Goal: Information Seeking & Learning: Learn about a topic

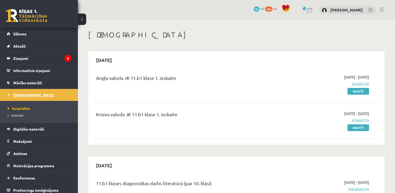
scroll to position [130, 0]
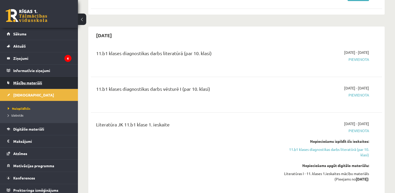
click at [52, 80] on link "Mācību materiāli" at bounding box center [39, 83] width 65 height 12
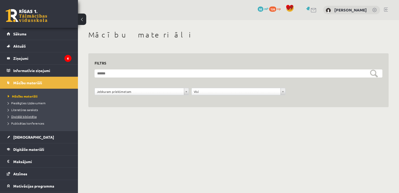
click at [18, 116] on span "Digitālā bibliotēka" at bounding box center [22, 116] width 29 height 4
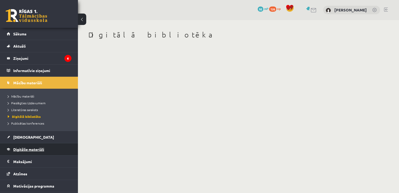
click at [38, 150] on span "Digitālie materiāli" at bounding box center [28, 149] width 31 height 5
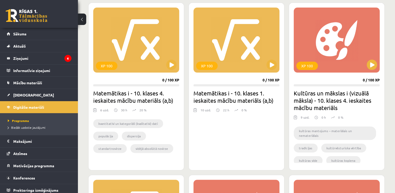
scroll to position [140, 0]
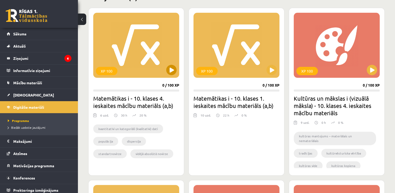
click at [175, 60] on div "XP 100" at bounding box center [136, 45] width 86 height 65
click at [178, 62] on div "XP 100" at bounding box center [136, 45] width 86 height 65
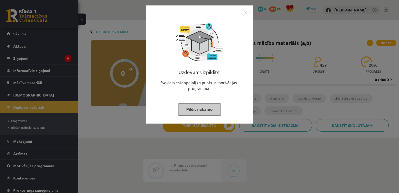
click at [244, 14] on img "Close" at bounding box center [246, 13] width 8 height 8
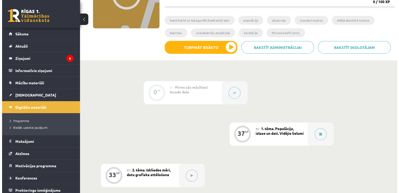
scroll to position [80, 0]
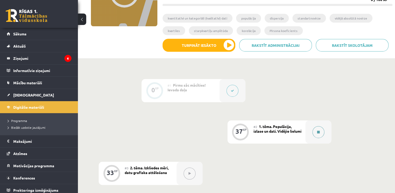
click at [315, 128] on button at bounding box center [319, 132] width 12 height 12
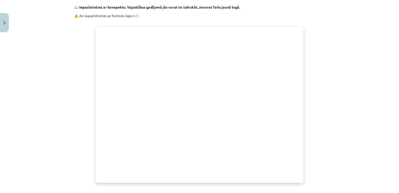
scroll to position [134, 0]
